Goal: Transaction & Acquisition: Book appointment/travel/reservation

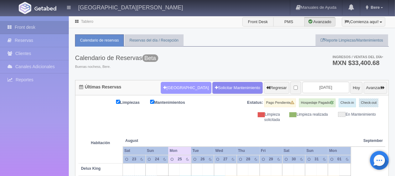
click at [182, 85] on button "Nueva Reserva" at bounding box center [186, 88] width 50 height 12
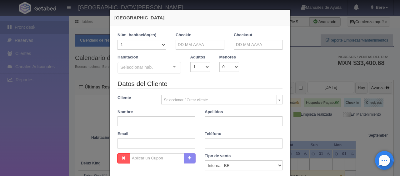
checkbox input "false"
click at [190, 47] on input "text" at bounding box center [200, 45] width 49 height 10
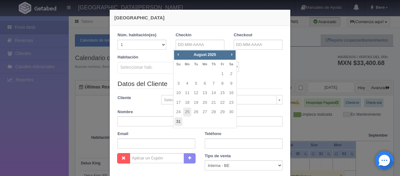
click at [175, 123] on link "31" at bounding box center [179, 121] width 8 height 9
type input "[DATE]"
checkbox input "false"
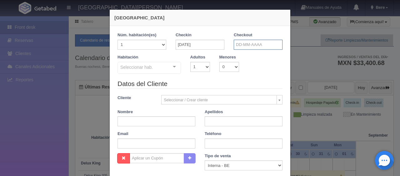
click at [248, 42] on input "text" at bounding box center [258, 45] width 49 height 10
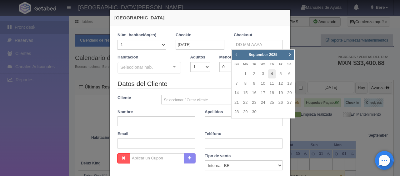
click at [271, 72] on link "4" at bounding box center [272, 73] width 8 height 9
type input "[DATE]"
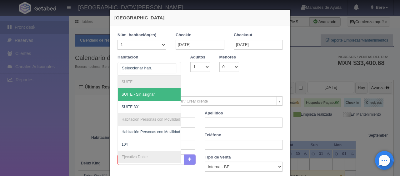
checkbox input "false"
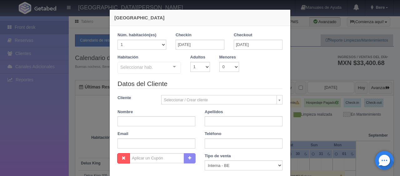
click at [155, 66] on div "Seleccionar hab." at bounding box center [149, 68] width 63 height 12
click at [200, 36] on div "Checkin 31-08-2025" at bounding box center [200, 41] width 49 height 18
click at [199, 41] on input "31-08-2025" at bounding box center [200, 45] width 49 height 10
click at [132, 73] on div "Seleccionar hab." at bounding box center [149, 68] width 63 height 12
click at [200, 72] on div "Habitación Seleccionar hab. SUITE SUITE - Sin asignar SUITE 301 Habitación Pers…" at bounding box center [200, 66] width 175 height 25
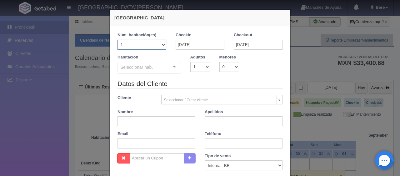
drag, startPoint x: 143, startPoint y: 43, endPoint x: 145, endPoint y: 49, distance: 5.6
click at [143, 43] on select "1 2 3 4 5 6 7 8 9 10 11 12 13 14 15 16 17 18 19 20" at bounding box center [142, 45] width 49 height 10
select select "2"
click at [118, 40] on select "1 2 3 4 5 6 7 8 9 10 11 12 13 14 15 16 17 18 19 20" at bounding box center [142, 45] width 49 height 10
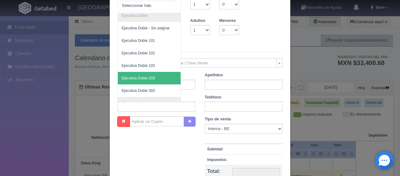
scroll to position [110, 0]
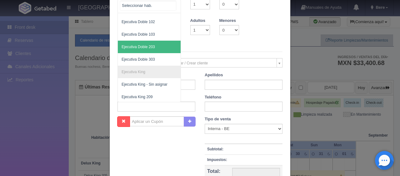
click at [148, 43] on span "Ejecutiva Doble 203" at bounding box center [170, 47] width 105 height 13
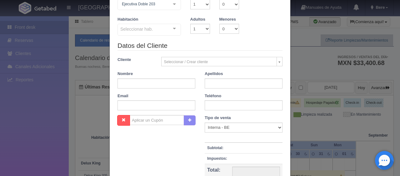
checkbox input "false"
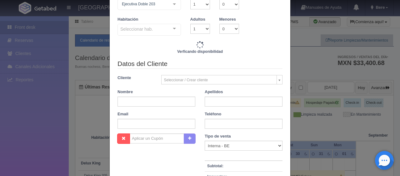
click at [159, 31] on div "Seleccionar hab." at bounding box center [149, 30] width 63 height 12
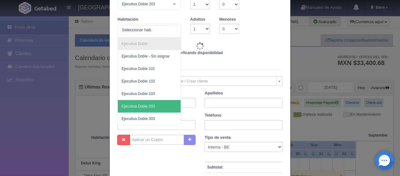
type input "10392.00"
checkbox input "false"
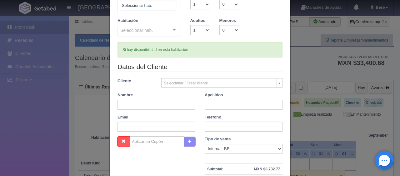
click at [156, 7] on div at bounding box center [149, 6] width 63 height 14
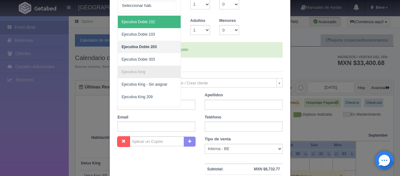
click at [158, 26] on span "Ejecutiva Doble 102" at bounding box center [170, 22] width 105 height 13
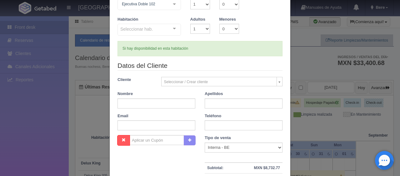
checkbox input "false"
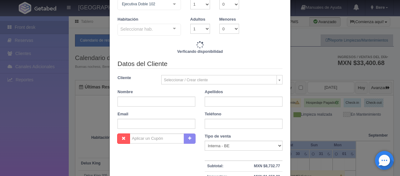
click at [157, 35] on div "Seleccionar hab." at bounding box center [149, 30] width 63 height 12
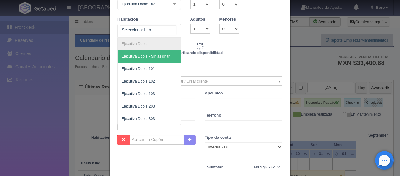
type input "10392.00"
checkbox input "false"
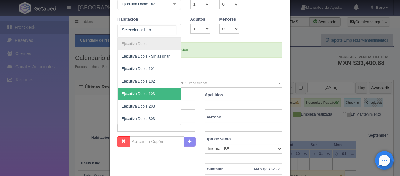
click at [151, 90] on span "Ejecutiva Doble 103" at bounding box center [149, 94] width 63 height 13
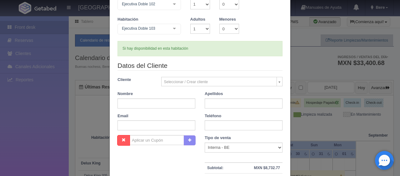
click at [199, 54] on div "Si hay disponibilidad en esta habitación" at bounding box center [200, 48] width 165 height 15
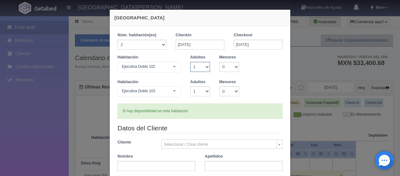
click at [203, 70] on select "1 2 3 4 5 6 7 8 9 10" at bounding box center [200, 67] width 20 height 10
click at [268, 63] on div "Habitación Ejecutiva Doble 102 SUITE SUITE - Sin asignar SUITE 301 Habitación P…" at bounding box center [200, 66] width 175 height 25
click at [186, 63] on div "Adultos 1 2 3 4 5 6 7 8 9 10" at bounding box center [200, 63] width 29 height 18
click at [196, 63] on select "1 2 3 4 5 6 7 8 9 10" at bounding box center [200, 67] width 20 height 10
select select "4"
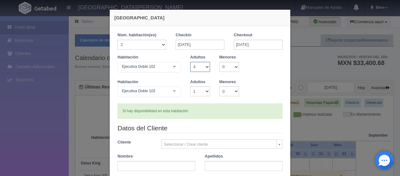
click at [190, 62] on select "1 2 3 4 5 6 7 8 9 10" at bounding box center [200, 67] width 20 height 10
click at [197, 91] on select "1 2 3 4 5 6 7 8 9 10" at bounding box center [200, 91] width 20 height 10
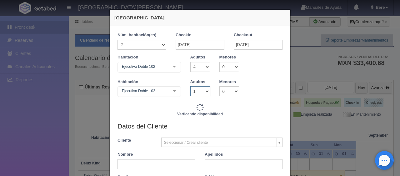
checkbox input "false"
select select "3"
click at [190, 86] on select "1 2 3 4 5 6 7 8 9 10" at bounding box center [200, 91] width 20 height 10
type input "13072.00"
checkbox input "false"
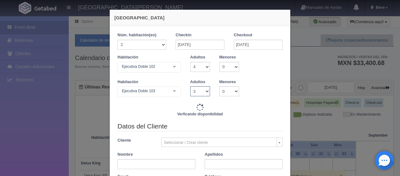
checkbox input "false"
click at [200, 87] on select "1 2 3 4 5 6 7 8 9 10" at bounding box center [200, 91] width 20 height 10
type input "14912.00"
checkbox input "false"
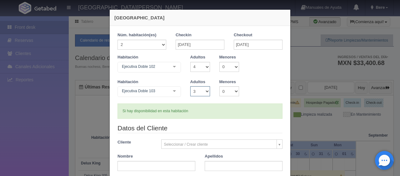
select select "4"
click at [190, 86] on select "1 2 3 4 5 6 7 8 9 10" at bounding box center [200, 91] width 20 height 10
checkbox input "false"
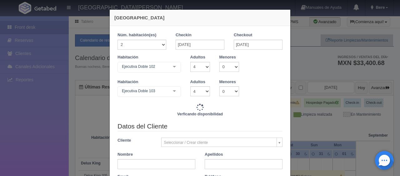
type input "15752.00"
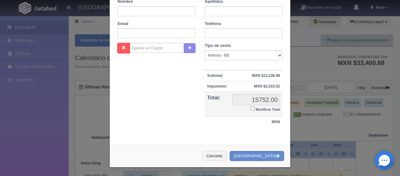
scroll to position [92, 0]
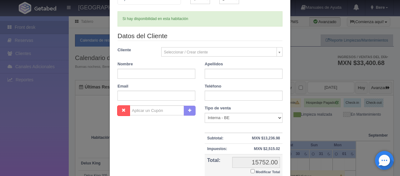
click at [251, 171] on input "Modificar Total" at bounding box center [253, 171] width 4 height 4
checkbox input "true"
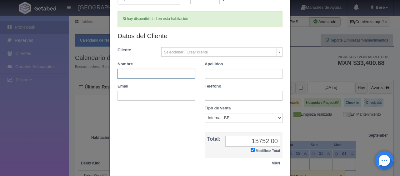
drag, startPoint x: 148, startPoint y: 73, endPoint x: 171, endPoint y: 3, distance: 73.6
click at [148, 73] on input "text" at bounding box center [157, 74] width 78 height 10
paste input "Patricia Beltran"
drag, startPoint x: 146, startPoint y: 75, endPoint x: 131, endPoint y: 75, distance: 15.3
click at [131, 75] on input "Patricia Beltran" at bounding box center [157, 74] width 78 height 10
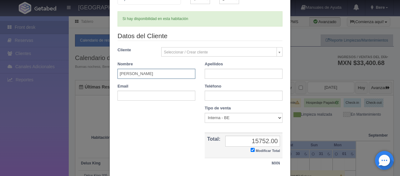
type input "[PERSON_NAME]"
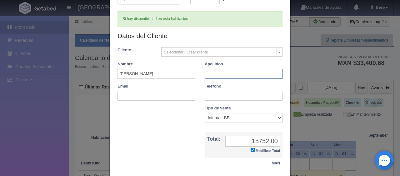
paste input "[PERSON_NAME]"
type input "[PERSON_NAME]"
click at [228, 95] on input "text" at bounding box center [244, 96] width 78 height 10
paste input "735 1464235"
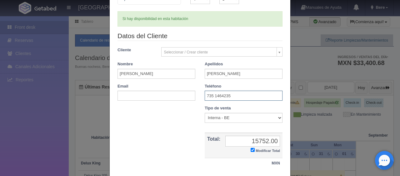
type input "735 1464235"
click at [220, 115] on select "Correo Electronico Interna - BE Llamada OTA Externa Otro WALK IN" at bounding box center [244, 118] width 78 height 10
select select "other"
click at [205, 113] on select "Correo Electronico Interna - BE Llamada OTA Externa Otro WALK IN" at bounding box center [244, 118] width 78 height 10
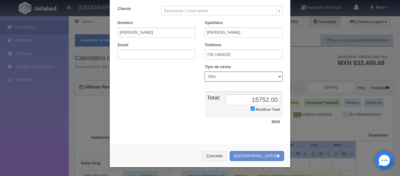
scroll to position [0, 0]
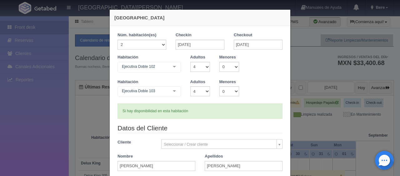
click at [255, 84] on div "Habitación Ejecutiva Doble 103 Ejecutiva Doble Ejecutiva Doble - Sin asignar Ej…" at bounding box center [200, 91] width 175 height 25
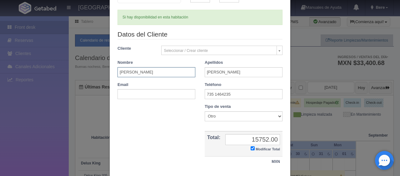
drag, startPoint x: 159, startPoint y: 74, endPoint x: 178, endPoint y: 78, distance: 18.7
click at [160, 75] on input "Patricia" at bounding box center [157, 72] width 78 height 10
drag, startPoint x: 236, startPoint y: 94, endPoint x: 234, endPoint y: 100, distance: 6.3
click at [236, 94] on input "735 1464235" at bounding box center [244, 94] width 78 height 10
click at [230, 116] on select "Correo Electronico Interna - BE Llamada OTA Externa Otro WALK IN" at bounding box center [244, 116] width 78 height 10
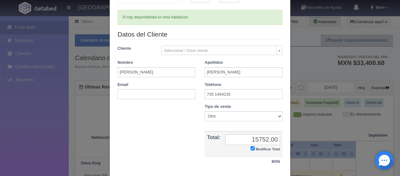
drag, startPoint x: 172, startPoint y: 144, endPoint x: 210, endPoint y: 144, distance: 37.8
click at [172, 144] on div "Nombre Cupón : Descuentos : Tipo de venta Correo Electronico Interna - BE Llama…" at bounding box center [200, 138] width 175 height 69
click at [253, 144] on input "15752.00" at bounding box center [253, 139] width 55 height 11
click at [259, 142] on input "15752.00" at bounding box center [253, 139] width 55 height 11
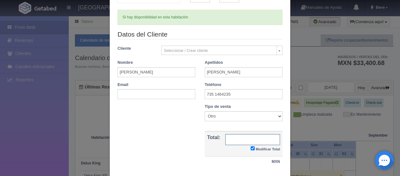
click at [254, 140] on input "text" at bounding box center [253, 139] width 55 height 11
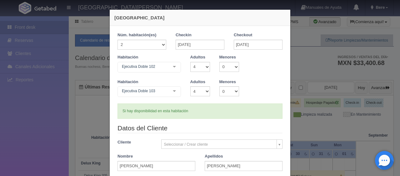
type input "11992"
click at [199, 69] on select "1 2 3 4 5 6 7 8 9 10" at bounding box center [200, 67] width 20 height 10
select select "2"
click at [190, 62] on select "1 2 3 4 5 6 7 8 9 10" at bounding box center [200, 67] width 20 height 10
checkbox input "false"
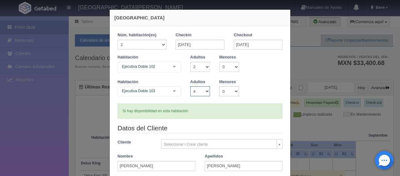
click at [198, 94] on select "1 2 3 4 5 6 7 8 9 10" at bounding box center [200, 91] width 20 height 10
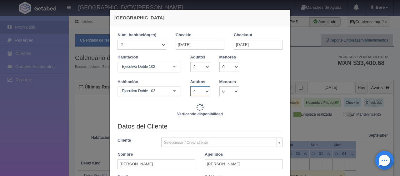
select select "2"
click at [190, 86] on select "1 2 3 4 5 6 7 8 9 10" at bounding box center [200, 91] width 20 height 10
type input "14072.00"
checkbox input "false"
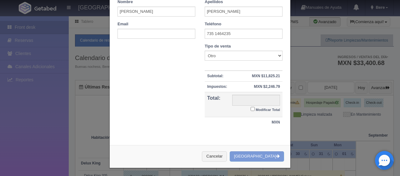
click at [269, 110] on small "Modificar Total" at bounding box center [268, 110] width 24 height 4
click at [255, 110] on input "Modificar Total" at bounding box center [253, 109] width 4 height 4
checkbox input "true"
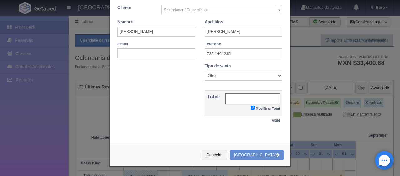
type input "12392.00"
checkbox input "true"
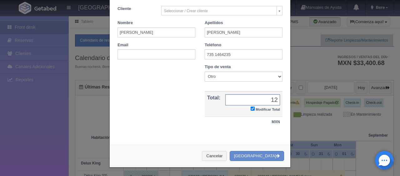
type input "1"
type input "11992"
click at [266, 154] on button "[GEOGRAPHIC_DATA]" at bounding box center [257, 156] width 54 height 10
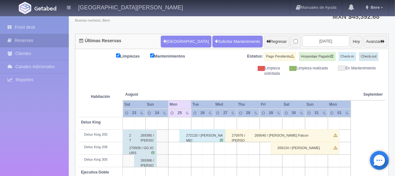
scroll to position [46, 0]
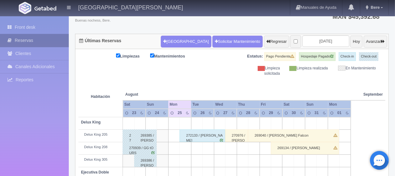
click at [41, 43] on link "Reservas" at bounding box center [34, 40] width 69 height 13
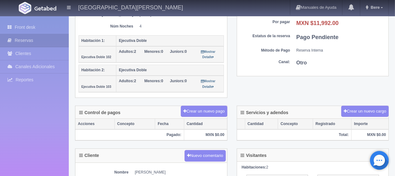
scroll to position [219, 0]
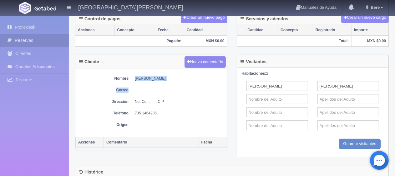
drag, startPoint x: 173, startPoint y: 78, endPoint x: 130, endPoint y: 76, distance: 43.2
click at [130, 76] on div "Nombre [PERSON_NAME] Correo Dirección No, Col. , , , , C.P. Teléfono [PHONE_NUM…" at bounding box center [151, 103] width 152 height 68
click at [129, 89] on dl "Correo" at bounding box center [151, 90] width 145 height 5
click at [150, 77] on dd "[PERSON_NAME]" at bounding box center [179, 78] width 89 height 5
drag, startPoint x: 133, startPoint y: 75, endPoint x: 211, endPoint y: 74, distance: 78.5
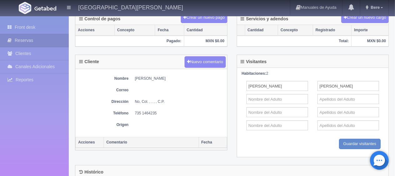
click at [210, 76] on dl "Nombre Patricia Beltran" at bounding box center [151, 78] width 145 height 5
copy dd "Patricia Beltran"
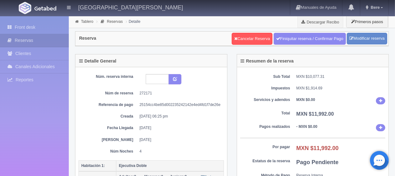
click at [180, 126] on dd "31-08-2025" at bounding box center [180, 127] width 80 height 5
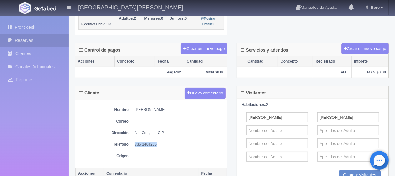
drag, startPoint x: 171, startPoint y: 140, endPoint x: 131, endPoint y: 142, distance: 39.8
click at [131, 142] on dl "Teléfono 735 1464235" at bounding box center [151, 144] width 145 height 5
copy dd "735 1464235"
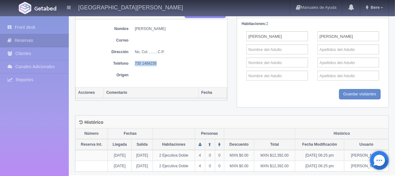
scroll to position [50, 0]
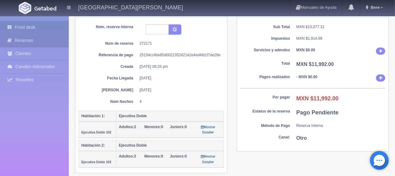
click at [38, 29] on link "Front desk" at bounding box center [34, 27] width 69 height 13
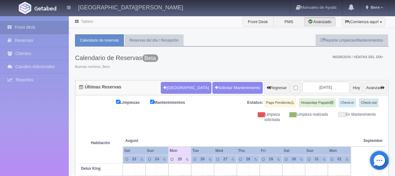
click at [180, 84] on button "Nueva Reserva" at bounding box center [186, 88] width 50 height 12
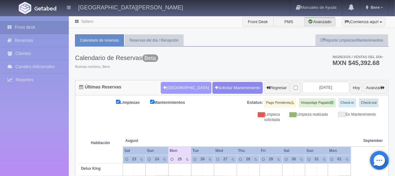
click at [174, 87] on button "Nueva Reserva" at bounding box center [186, 88] width 50 height 12
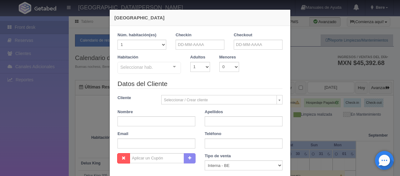
checkbox input "false"
click at [200, 40] on input "text" at bounding box center [200, 45] width 49 height 10
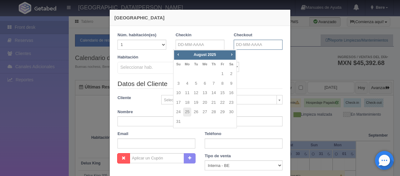
click at [248, 46] on input "text" at bounding box center [258, 45] width 49 height 10
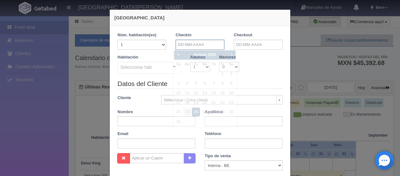
click at [207, 43] on input "text" at bounding box center [200, 45] width 49 height 10
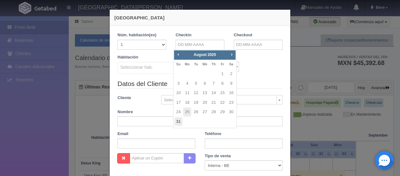
click at [178, 119] on link "31" at bounding box center [179, 121] width 8 height 9
type input "31-08-2025"
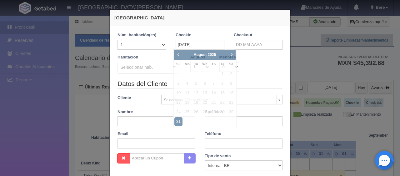
click at [178, 119] on link "31" at bounding box center [179, 121] width 8 height 9
type input "31-08-2025"
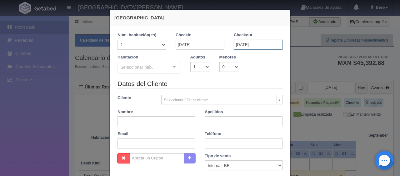
click at [267, 40] on input "[DATE]" at bounding box center [258, 45] width 49 height 10
checkbox input "false"
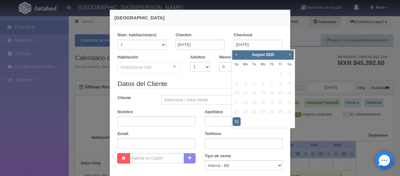
click at [291, 55] on span "Next" at bounding box center [289, 54] width 5 height 5
click at [272, 75] on link "4" at bounding box center [272, 73] width 8 height 9
type input "04-09-2025"
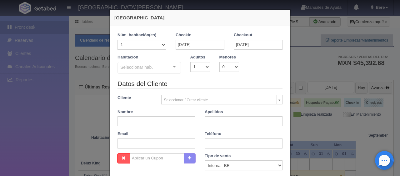
checkbox input "false"
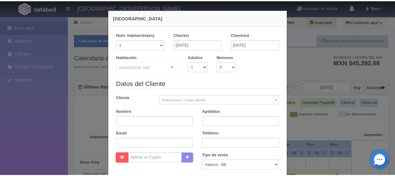
scroll to position [110, 0]
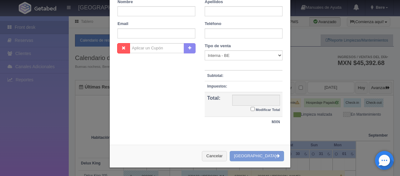
click at [316, 92] on div "Nueva Reserva 1 Núm. habitación(es) 1 2 3 4 5 6 7 8 9 10 11 12 13 14 15 16 17 1…" at bounding box center [200, 88] width 400 height 176
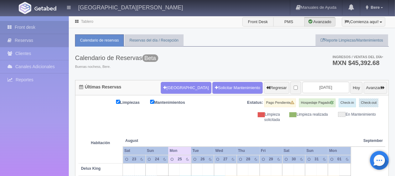
click at [46, 39] on link "Reservas" at bounding box center [34, 40] width 69 height 13
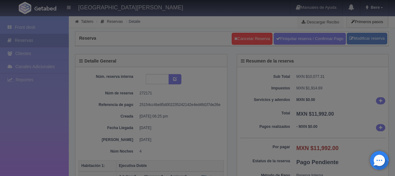
select select "2"
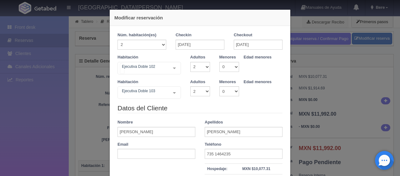
click at [148, 62] on div "Ejecutiva Doble 102" at bounding box center [149, 68] width 63 height 13
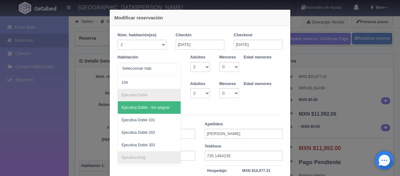
scroll to position [94, 0]
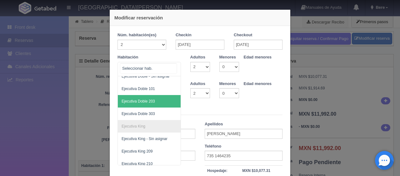
click at [160, 103] on span "Ejecutiva Doble 203" at bounding box center [170, 101] width 105 height 13
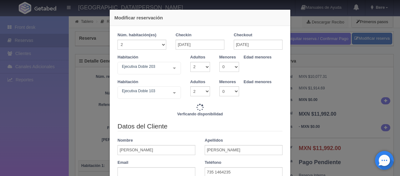
type input "12392.00"
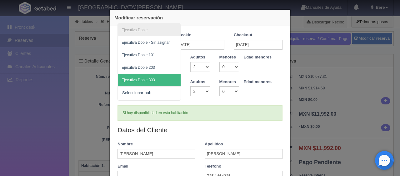
click at [161, 128] on legend "Datos del Cliente" at bounding box center [200, 130] width 165 height 10
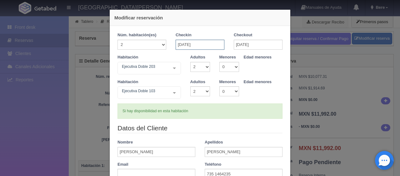
click at [210, 45] on input "[DATE]" at bounding box center [200, 45] width 49 height 10
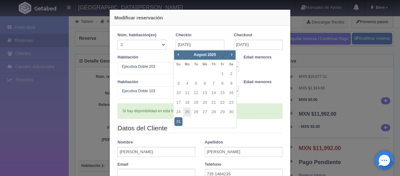
click at [244, 99] on div "Habitación Ejecutiva Doble 103 Ejecutiva Doble Ejecutiva Doble - Sin asignar Ej…" at bounding box center [200, 91] width 175 height 25
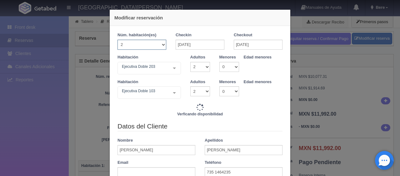
click at [152, 41] on select "1 2 3 4 5 6 7 8 9 10 11 12 13 14 15 16 17 18 19 20" at bounding box center [142, 45] width 49 height 10
type input "12392.00"
click at [118, 40] on select "1 2 3 4 5 6 7 8 9 10 11 12 13 14 15 16 17 18 19 20" at bounding box center [142, 45] width 49 height 10
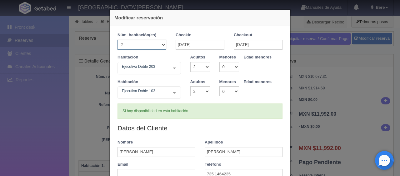
click at [137, 45] on select "1 2 3 4 5 6 7 8 9 10 11 12 13 14 15 16 17 18 19 20" at bounding box center [142, 45] width 49 height 10
select select "1"
click at [118, 40] on select "1 2 3 4 5 6 7 8 9 10 11 12 13 14 15 16 17 18 19 20" at bounding box center [142, 45] width 49 height 10
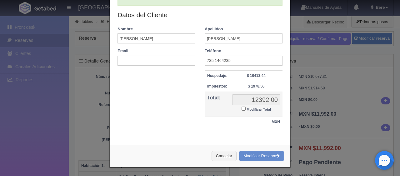
checkbox input "false"
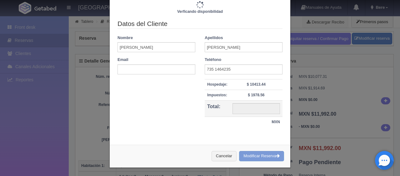
type input "6196.00"
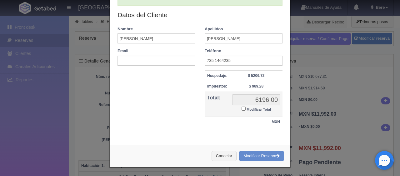
click at [257, 110] on small "Modificar Total" at bounding box center [259, 110] width 24 height 4
click at [246, 110] on input "Modificar Total" at bounding box center [244, 109] width 4 height 4
checkbox input "true"
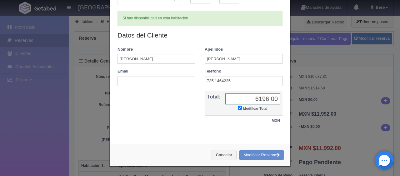
scroll to position [68, 0]
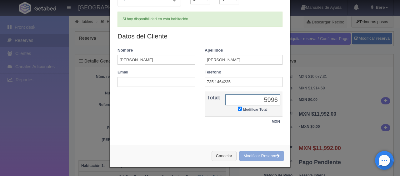
type input "5996"
click at [263, 151] on button "Modificar Reserva" at bounding box center [261, 156] width 45 height 10
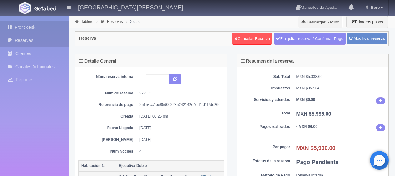
click at [41, 25] on link "Front desk" at bounding box center [34, 27] width 69 height 13
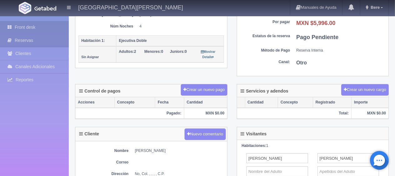
scroll to position [125, 0]
click at [38, 26] on link "Front desk" at bounding box center [34, 27] width 69 height 13
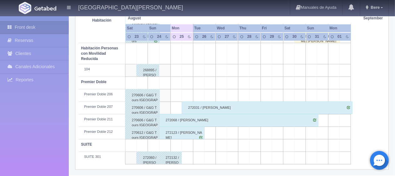
scroll to position [194, 0]
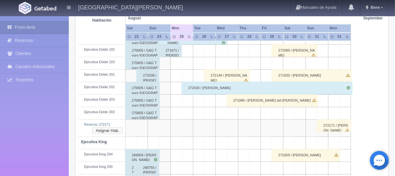
click at [109, 130] on button "Asignar Hab." at bounding box center [107, 130] width 30 height 7
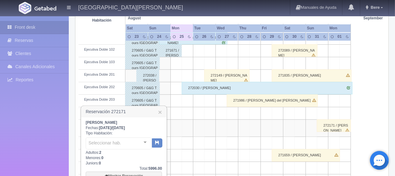
click at [106, 136] on div "Seleccionar hab. No elements found. Consider changing the search query. List is…" at bounding box center [124, 143] width 76 height 14
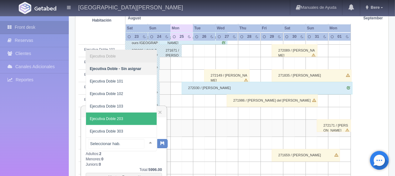
click at [129, 118] on span "Ejecutiva Doble 203" at bounding box center [121, 119] width 71 height 13
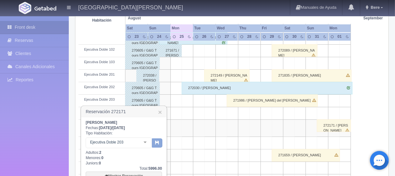
click at [156, 143] on icon "button" at bounding box center [157, 142] width 4 height 4
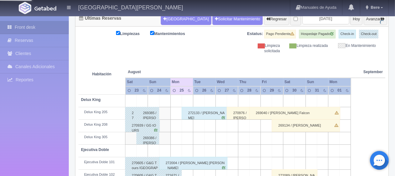
scroll to position [0, 0]
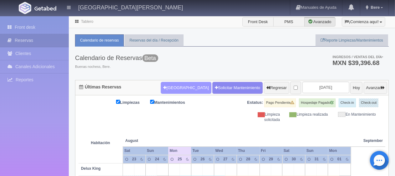
click at [175, 90] on button "[GEOGRAPHIC_DATA]" at bounding box center [186, 88] width 50 height 12
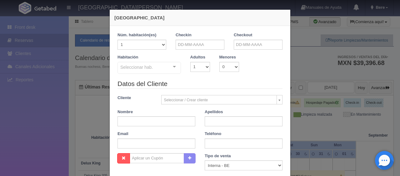
checkbox input "false"
click at [215, 46] on input "text" at bounding box center [200, 45] width 49 height 10
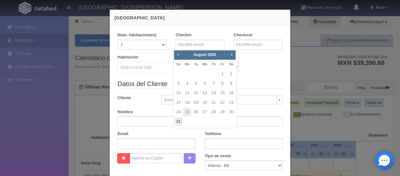
click at [177, 121] on link "31" at bounding box center [179, 121] width 8 height 9
type input "[DATE]"
checkbox input "false"
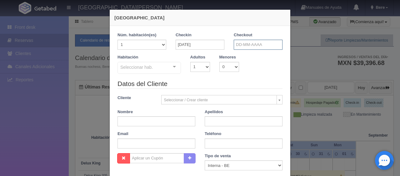
click at [244, 45] on input "text" at bounding box center [258, 45] width 49 height 10
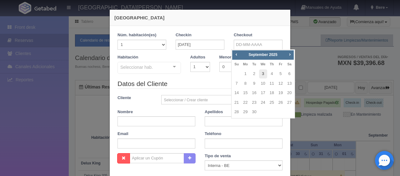
click at [263, 72] on link "3" at bounding box center [263, 73] width 8 height 9
type input "03-09-2025"
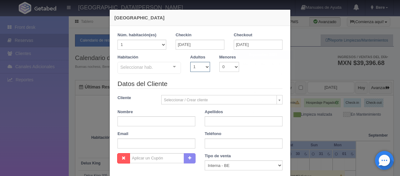
click at [201, 70] on select "1 2 3 4 5 6 7 8 9 10" at bounding box center [200, 67] width 20 height 10
checkbox input "false"
select select "2"
click at [190, 62] on select "1 2 3 4 5 6 7 8 9 10" at bounding box center [200, 67] width 20 height 10
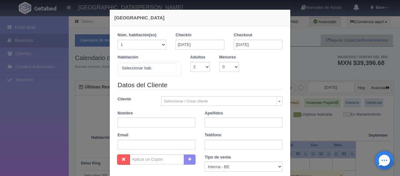
click at [158, 72] on div at bounding box center [149, 69] width 63 height 14
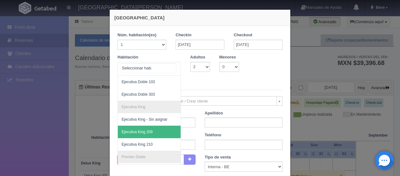
scroll to position [156, 0]
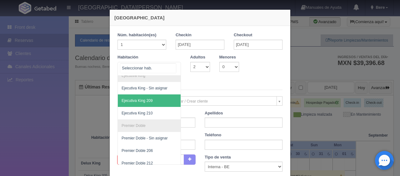
click at [161, 104] on span "Ejecutiva King 209" at bounding box center [170, 100] width 105 height 13
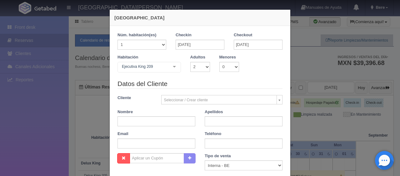
checkbox input "false"
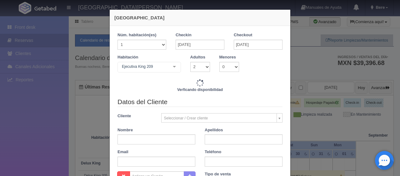
type input "4647.00"
checkbox input "false"
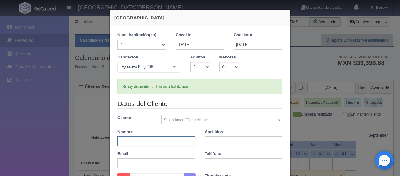
click at [147, 136] on input "text" at bounding box center [157, 141] width 78 height 10
paste input "Patricia Beltran"
drag, startPoint x: 147, startPoint y: 140, endPoint x: 130, endPoint y: 145, distance: 17.4
click at [130, 145] on input "Patricia Beltran" at bounding box center [157, 141] width 78 height 10
type input "Patricia"
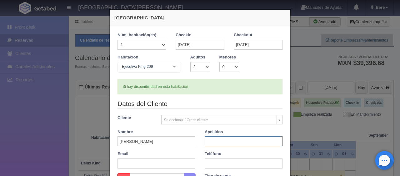
click at [246, 141] on input "text" at bounding box center [244, 141] width 78 height 10
paste input "Beltran"
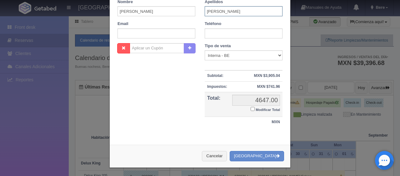
type input "Beltran"
click at [238, 35] on input "text" at bounding box center [244, 33] width 78 height 10
paste input "735 1464235"
type input "735 1464235"
click at [218, 57] on select "Correo Electronico Interna - BE Llamada OTA Externa Otro WALK IN" at bounding box center [244, 55] width 78 height 10
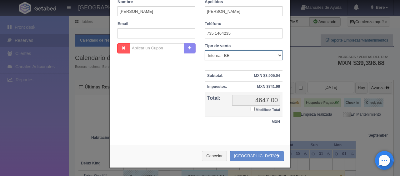
select select "other"
click at [205, 50] on select "Correo Electronico Interna - BE Llamada OTA Externa Otro WALK IN" at bounding box center [244, 55] width 78 height 10
click at [259, 109] on small "Modificar Total" at bounding box center [268, 110] width 24 height 4
click at [255, 109] on input "Modificar Total" at bounding box center [253, 109] width 4 height 4
checkbox input "true"
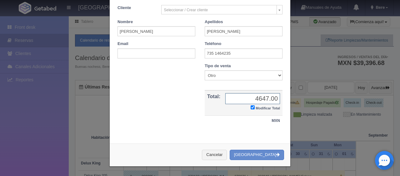
scroll to position [109, 0]
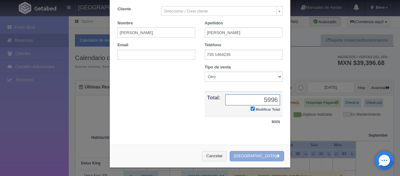
type input "5996"
click at [275, 160] on button "[GEOGRAPHIC_DATA]" at bounding box center [257, 156] width 54 height 10
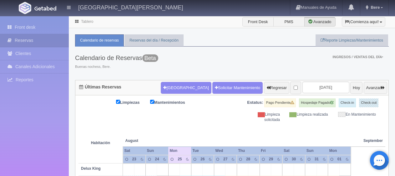
click at [38, 38] on link "Reservas" at bounding box center [34, 40] width 69 height 13
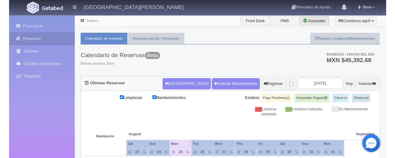
scroll to position [94, 0]
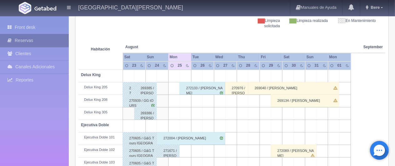
click at [60, 44] on link "Reservas" at bounding box center [34, 40] width 69 height 13
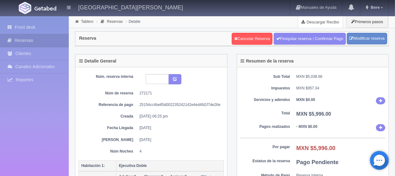
click at [309, 23] on link "Descargar Recibo" at bounding box center [320, 22] width 45 height 13
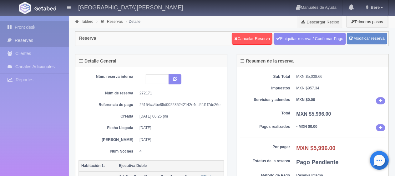
click at [53, 30] on link "Front desk" at bounding box center [34, 27] width 69 height 13
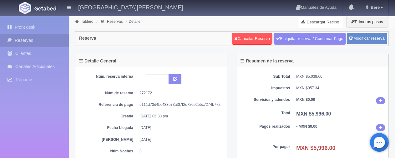
click at [320, 25] on link "Descargar Recibo" at bounding box center [320, 22] width 45 height 13
